Goal: Task Accomplishment & Management: Complete application form

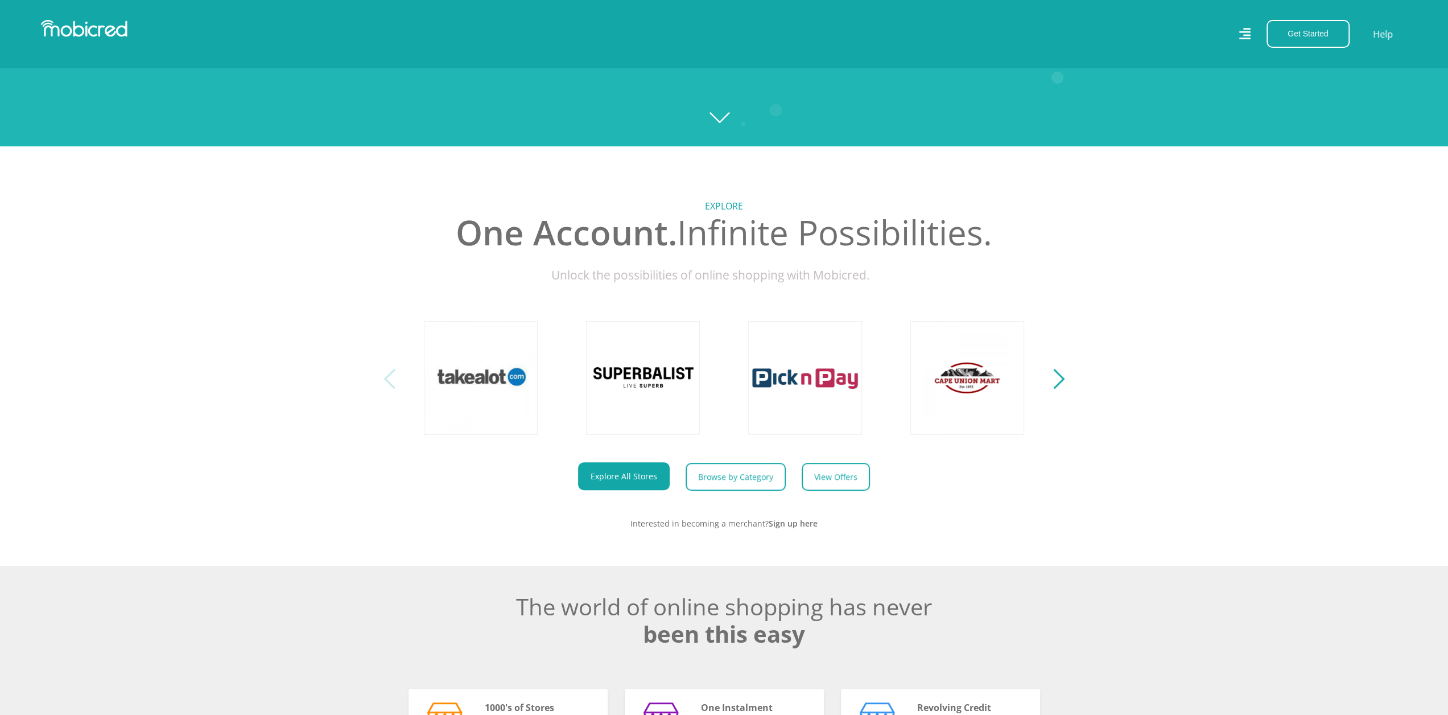
scroll to position [569, 0]
click at [641, 476] on link "Explore All Stores" at bounding box center [624, 476] width 92 height 28
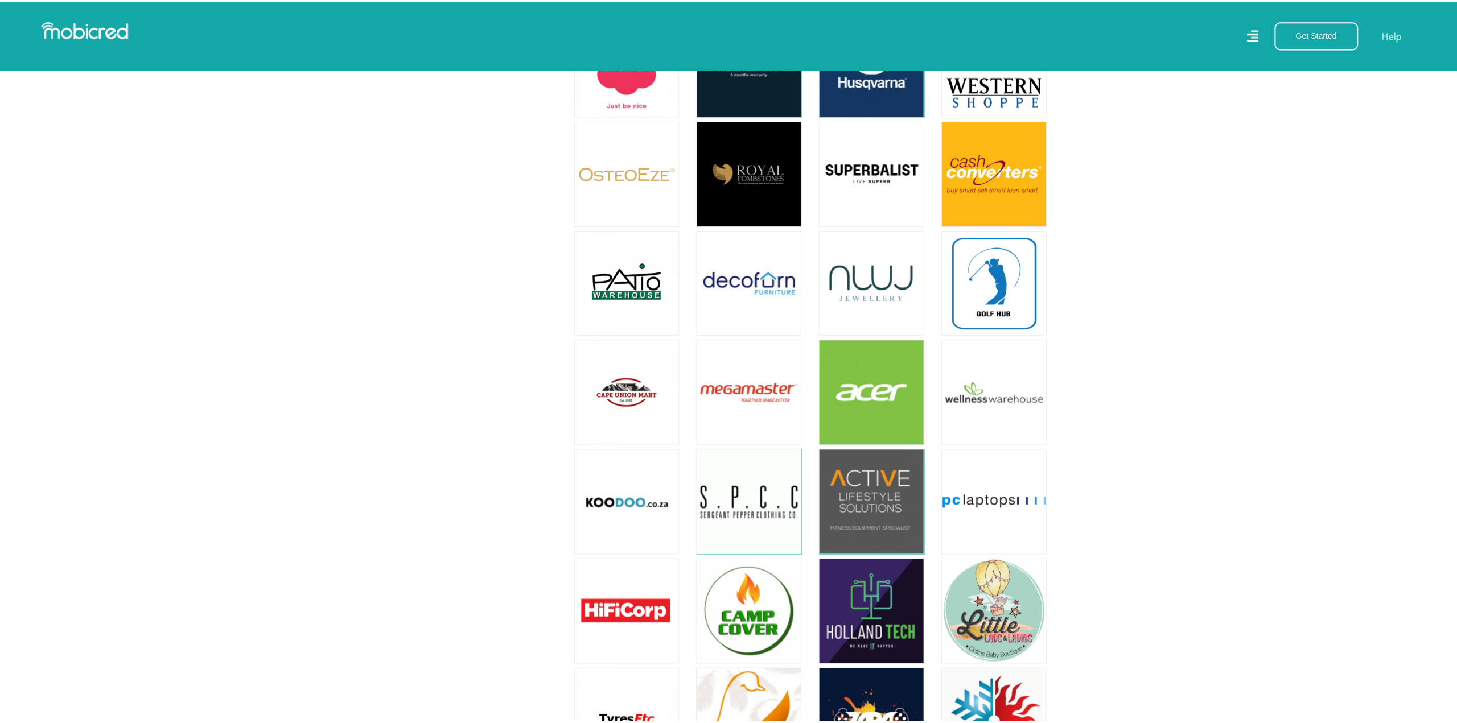
scroll to position [3358, 0]
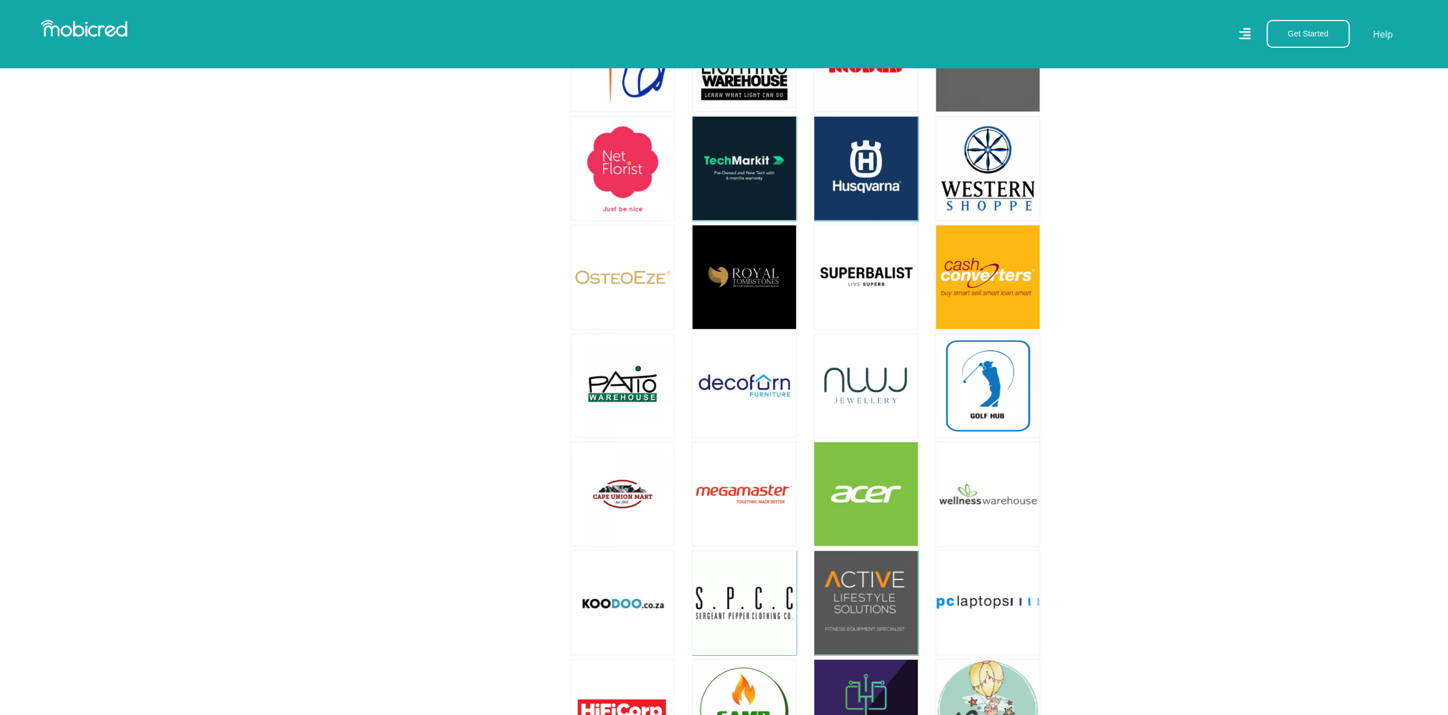
click at [1245, 35] on icon at bounding box center [1244, 34] width 11 height 17
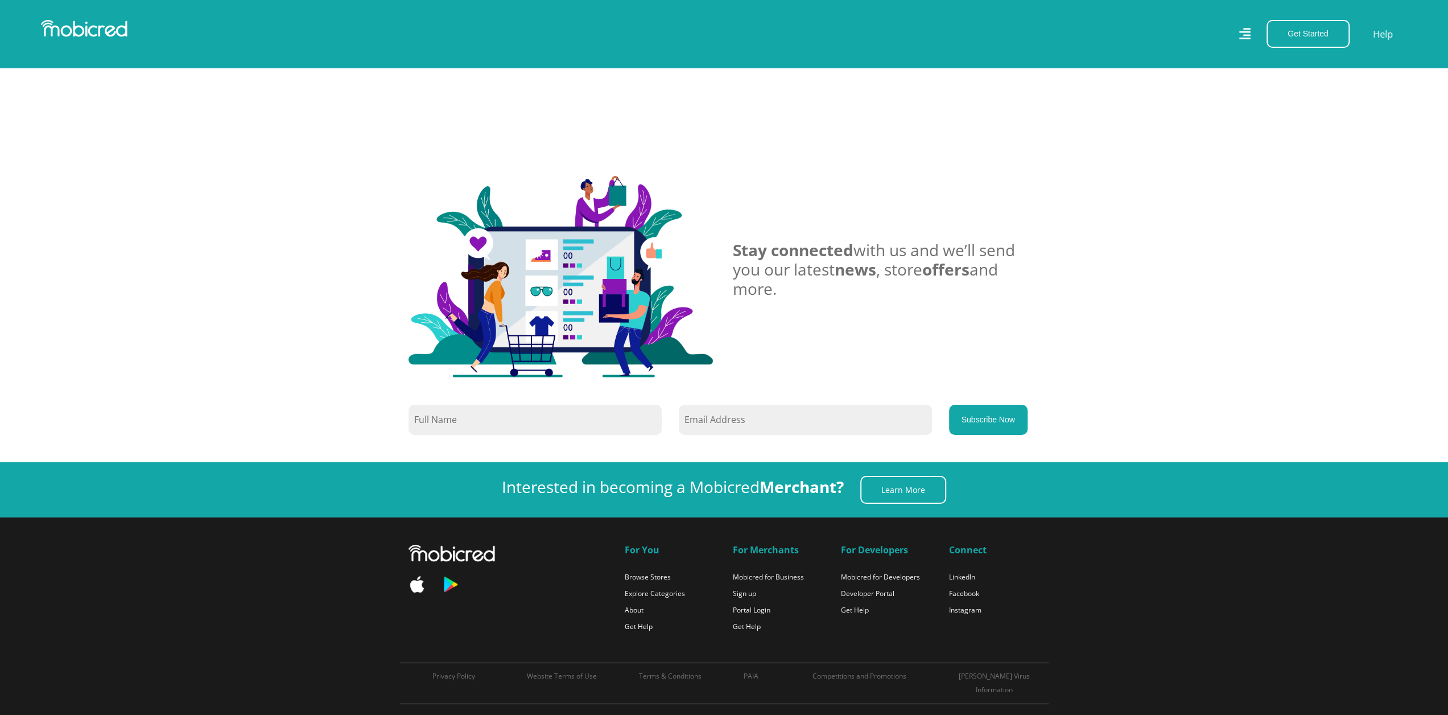
scroll to position [4041, 0]
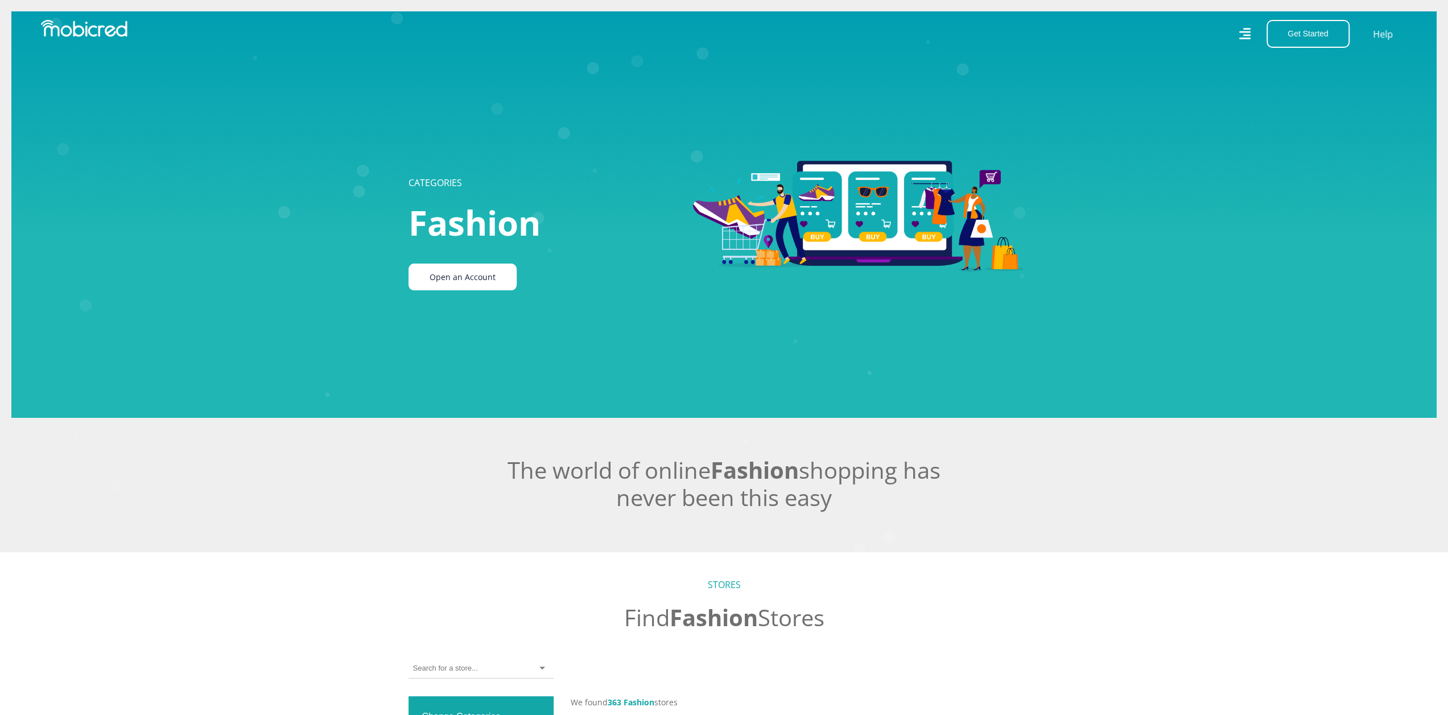
click at [458, 286] on link "Open an Account" at bounding box center [463, 277] width 108 height 27
click at [94, 27] on img at bounding box center [84, 28] width 87 height 17
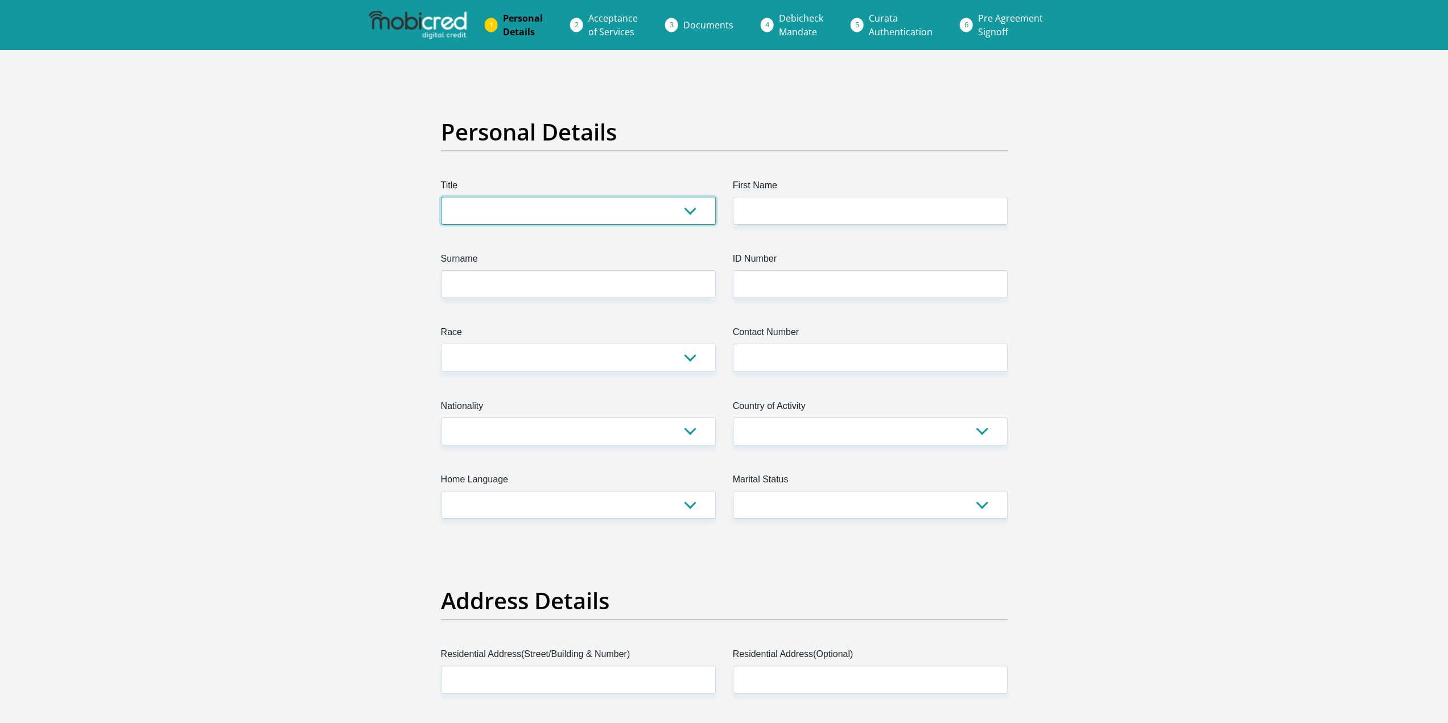
click at [604, 218] on select "Mr Ms Mrs Dr Other" at bounding box center [578, 211] width 275 height 28
select select "Mr"
click at [441, 197] on select "Mr Ms Mrs Dr Other" at bounding box center [578, 211] width 275 height 28
click at [777, 205] on input "First Name" at bounding box center [870, 211] width 275 height 28
click at [394, 19] on img at bounding box center [418, 25] width 98 height 28
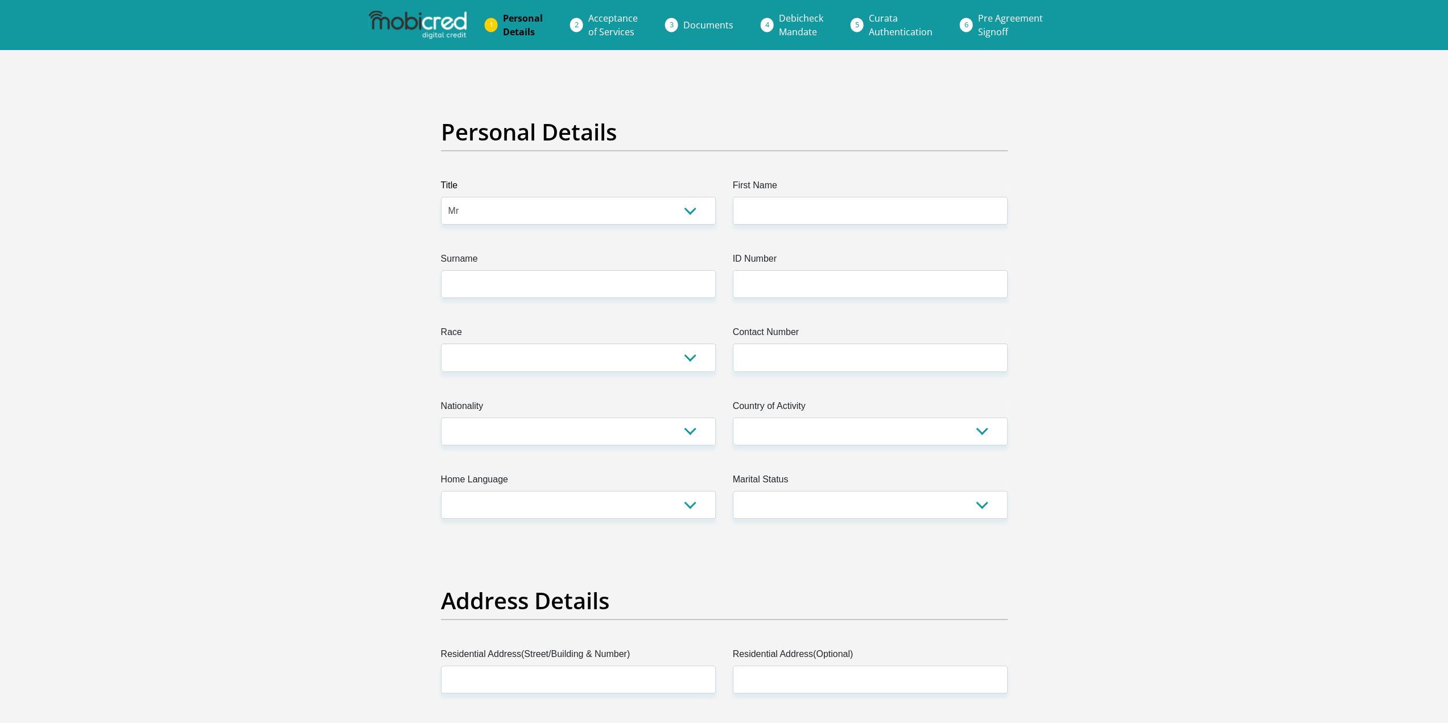
click at [440, 25] on img at bounding box center [418, 25] width 98 height 28
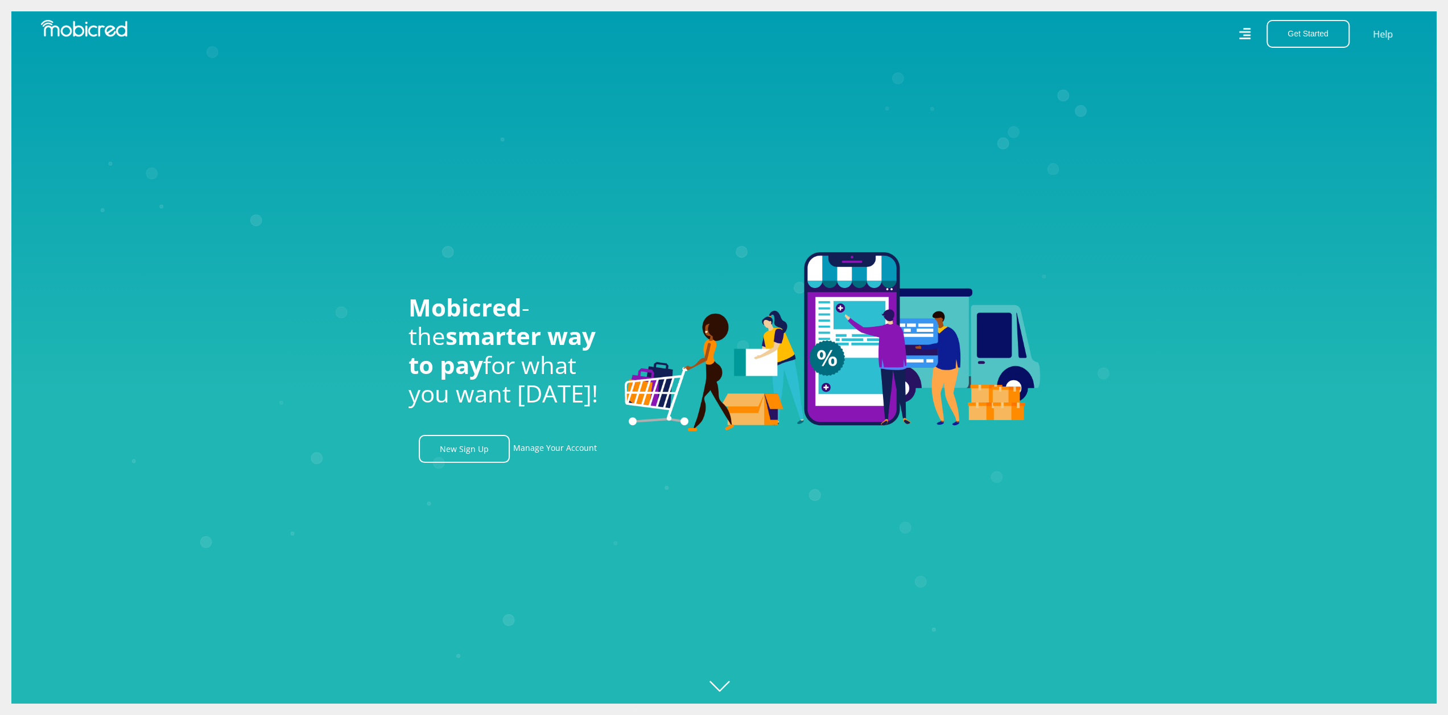
scroll to position [0, 1460]
click at [563, 454] on link "Manage Your Account" at bounding box center [555, 449] width 84 height 28
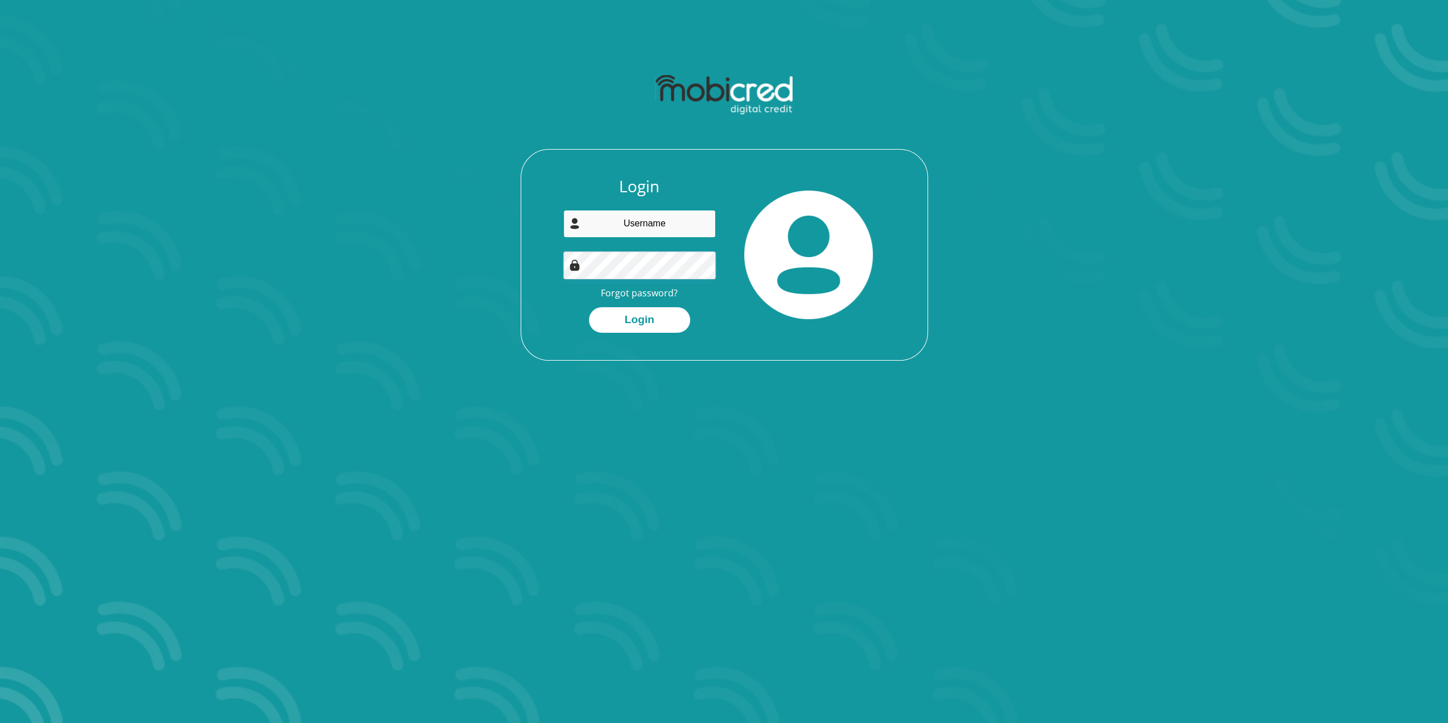
click at [624, 220] on input "email" at bounding box center [639, 224] width 153 height 28
click at [684, 225] on input "oliphantphillemon" at bounding box center [639, 224] width 153 height 28
type input "oliphantphillemon@gmail.com"
click at [646, 319] on button "Login" at bounding box center [639, 320] width 101 height 26
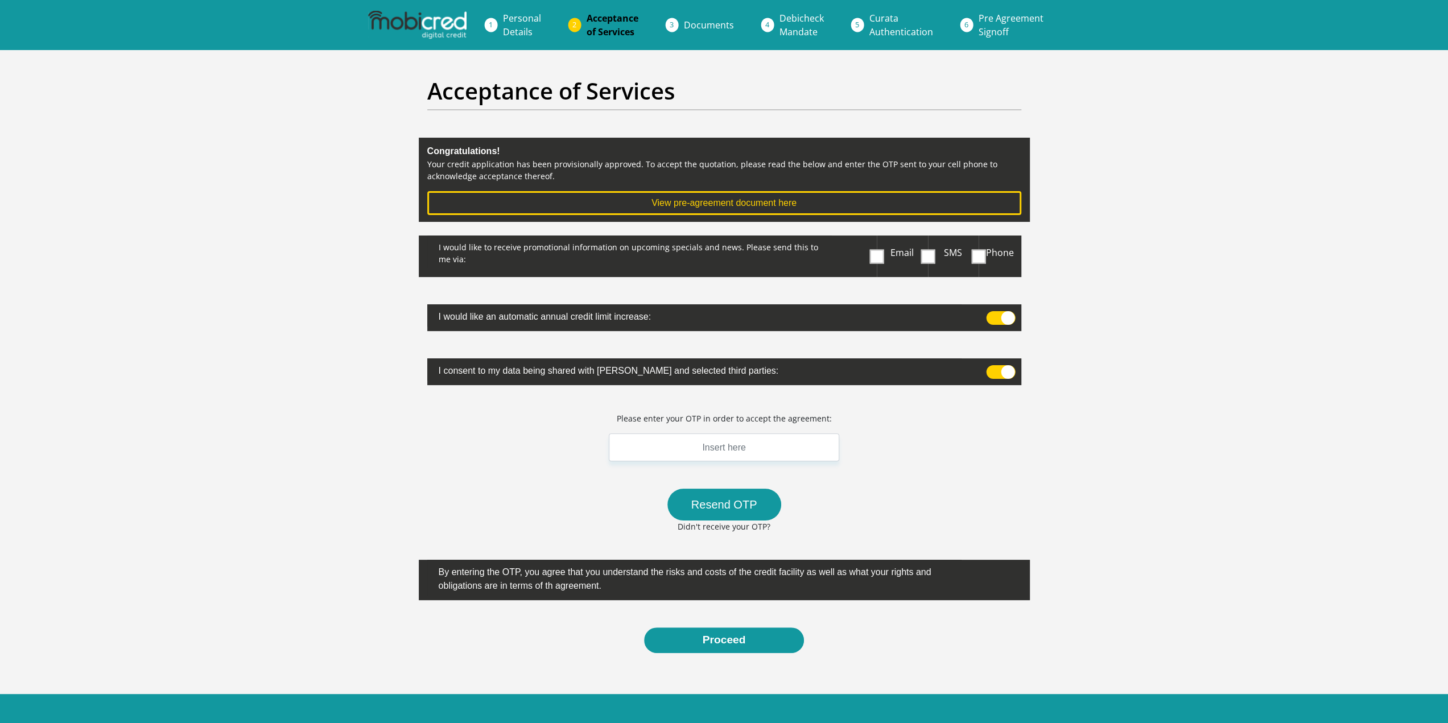
click at [380, 294] on section "Acceptance of Services Congratulations! Your credit application has been provis…" at bounding box center [724, 372] width 1448 height 644
click at [927, 257] on span at bounding box center [928, 256] width 14 height 14
click at [933, 238] on input "SMS" at bounding box center [933, 238] width 0 height 0
click at [879, 254] on span at bounding box center [877, 256] width 14 height 14
click at [879, 238] on input "Email" at bounding box center [879, 238] width 0 height 0
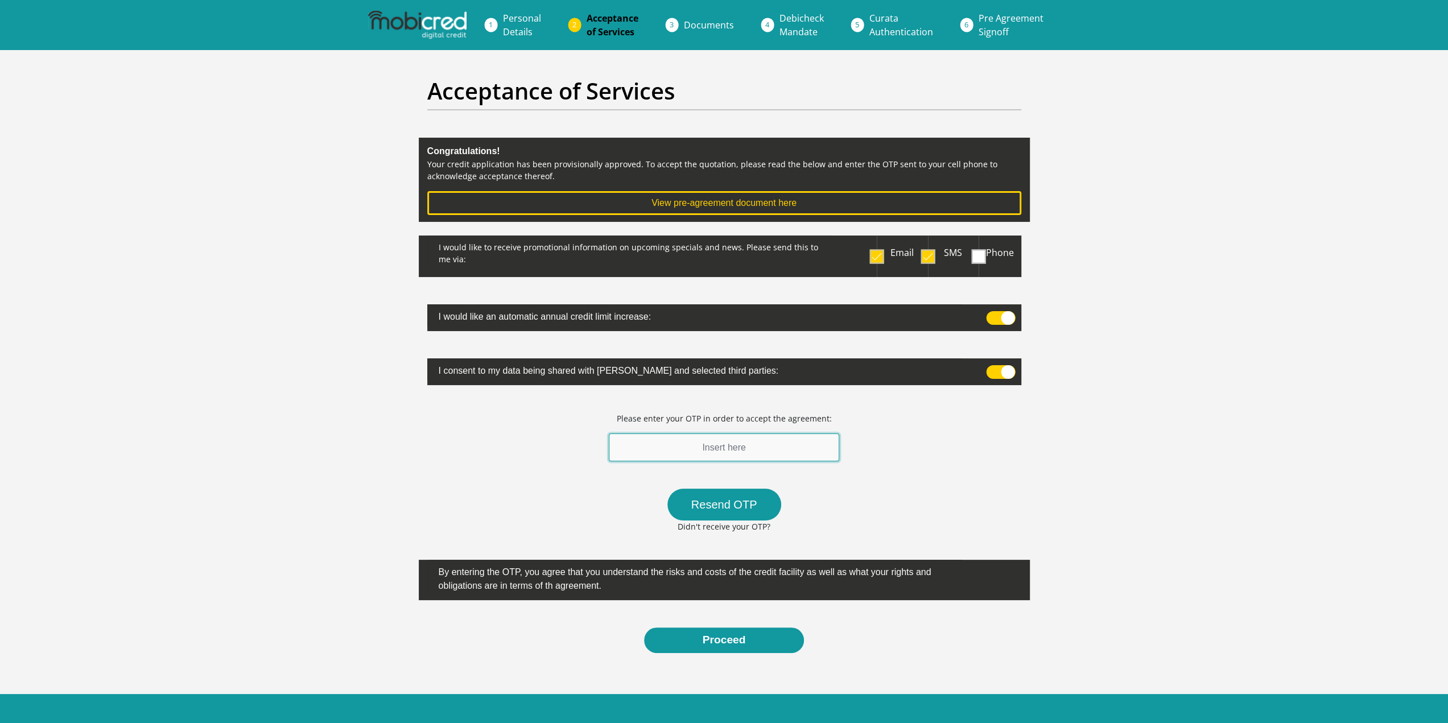
click at [723, 446] on input "text" at bounding box center [724, 448] width 231 height 28
click at [712, 504] on button "Resend OTP" at bounding box center [725, 505] width 114 height 32
drag, startPoint x: 670, startPoint y: 446, endPoint x: 505, endPoint y: 440, distance: 165.2
click at [505, 440] on div "I would like to receive promotional information on upcoming specials and news. …" at bounding box center [724, 445] width 611 height 418
type input "830587"
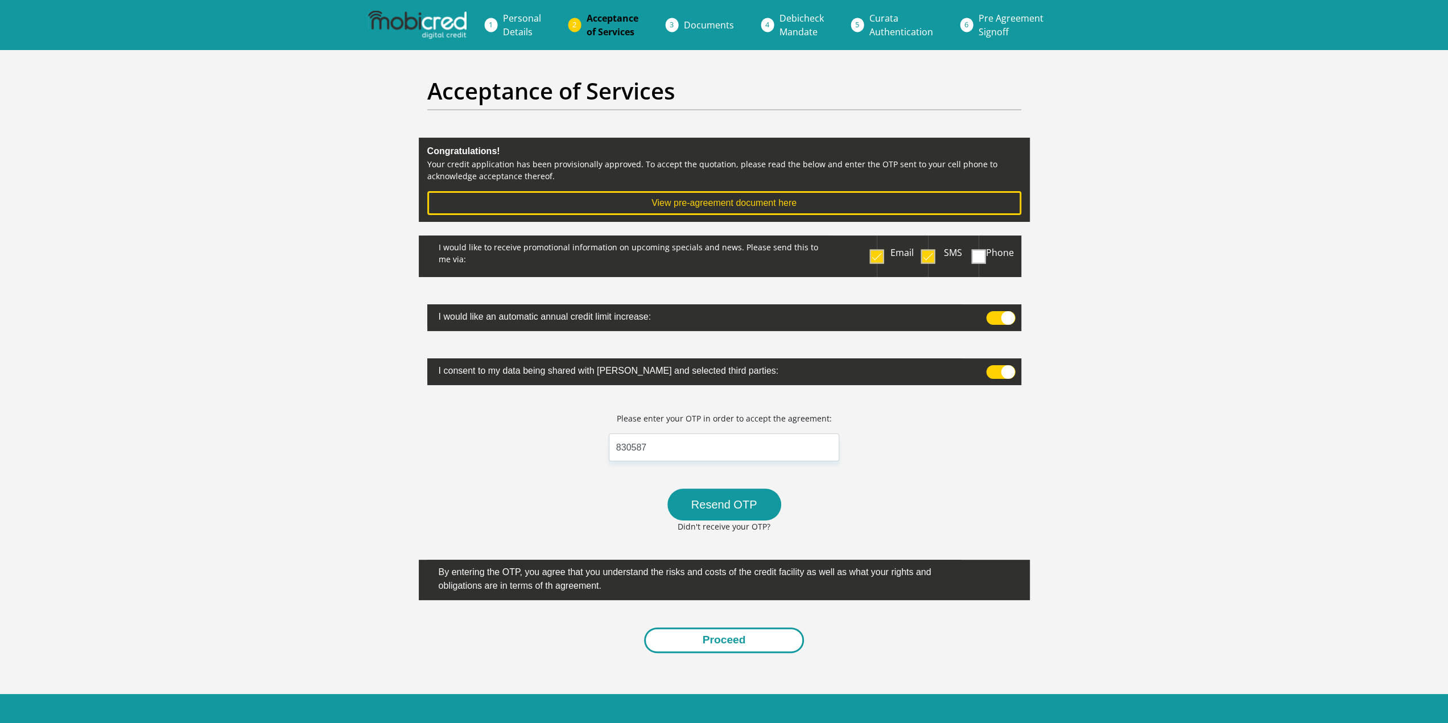
click at [690, 645] on button "Proceed" at bounding box center [724, 641] width 160 height 26
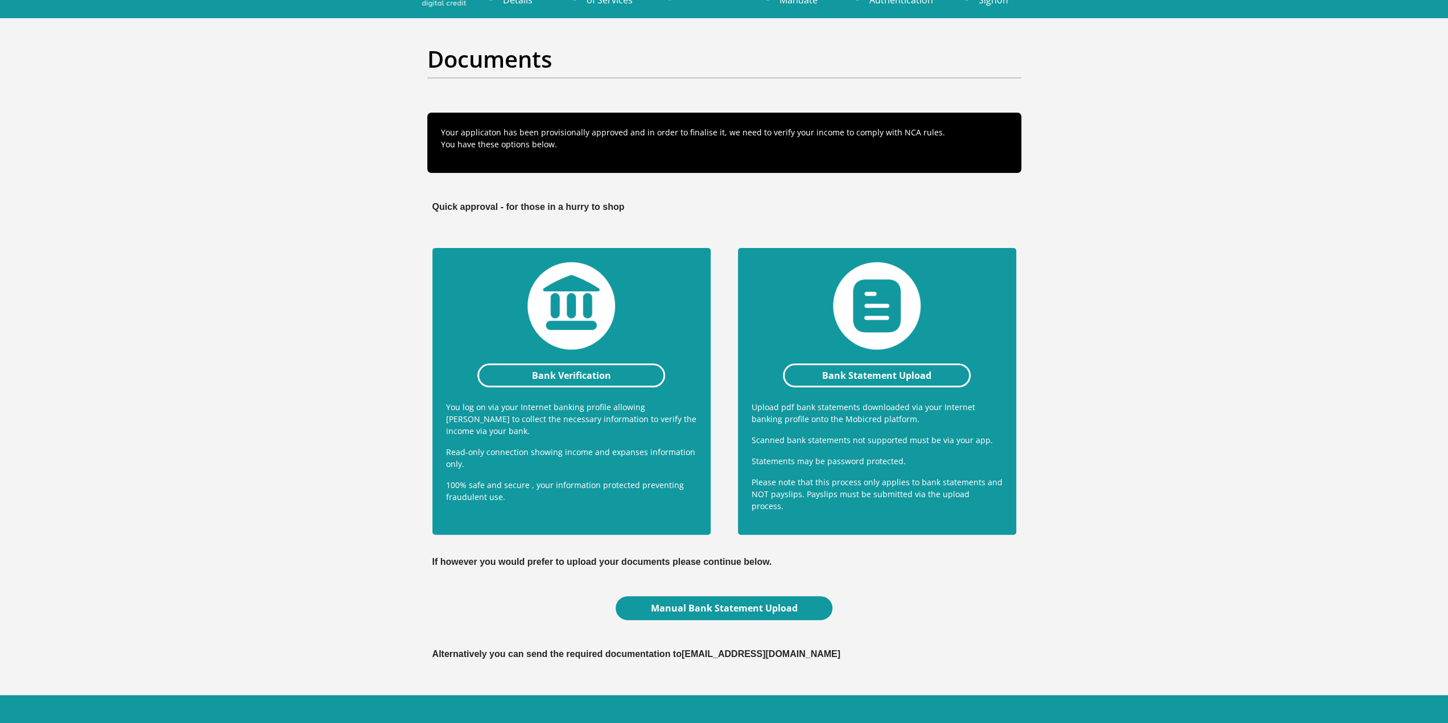
scroll to position [58, 0]
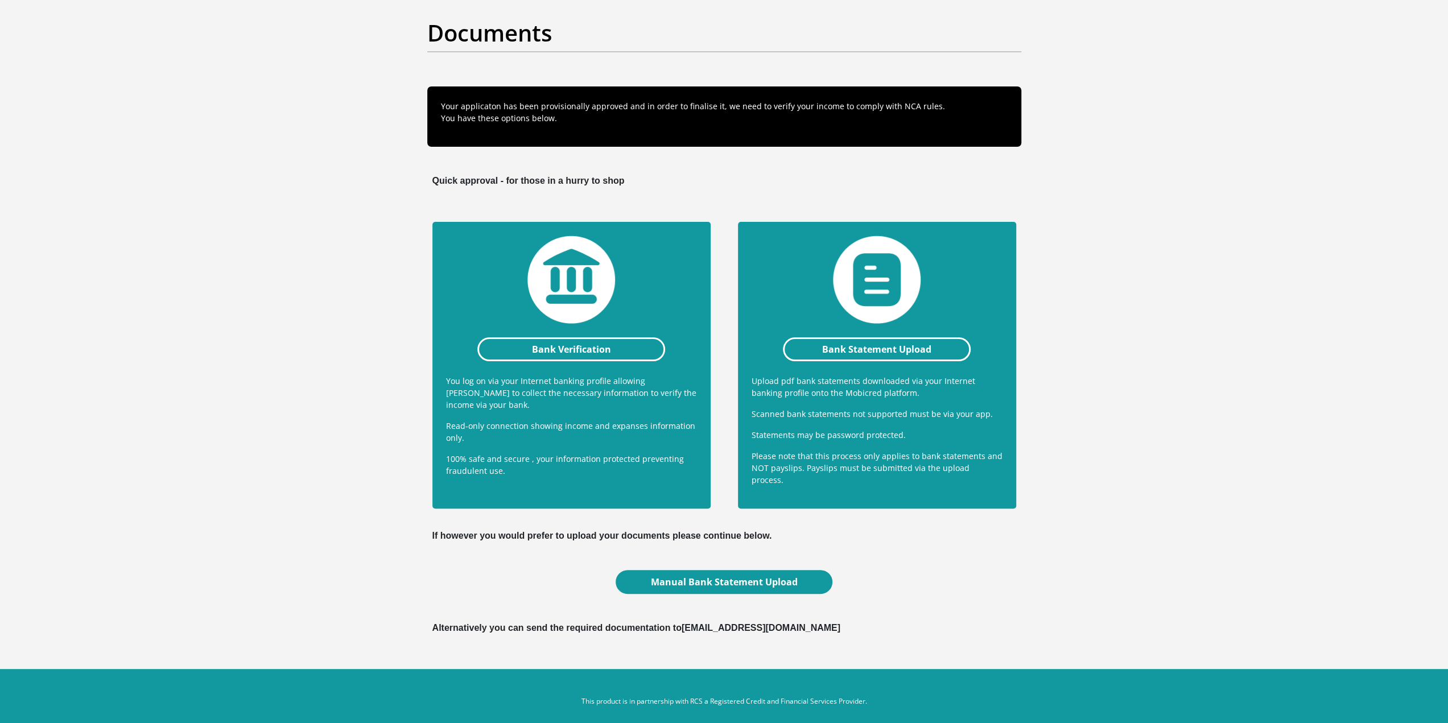
click at [686, 624] on div "Alternatively you can send the required documentation to [EMAIL_ADDRESS][DOMAIN…" at bounding box center [724, 628] width 611 height 27
drag, startPoint x: 685, startPoint y: 619, endPoint x: 845, endPoint y: 625, distance: 159.5
click at [845, 625] on div "Alternatively you can send the required documentation to [EMAIL_ADDRESS][DOMAIN…" at bounding box center [724, 628] width 611 height 27
